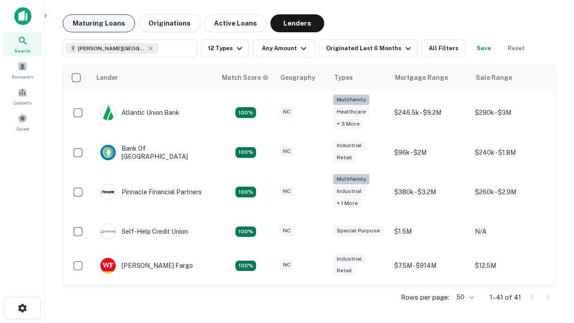
click at [99, 23] on button "Maturing Loans" at bounding box center [99, 23] width 72 height 18
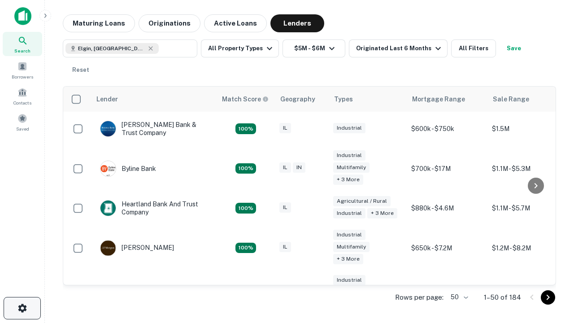
click at [22, 308] on icon "button" at bounding box center [22, 308] width 11 height 11
